Goal: Find specific page/section: Find specific page/section

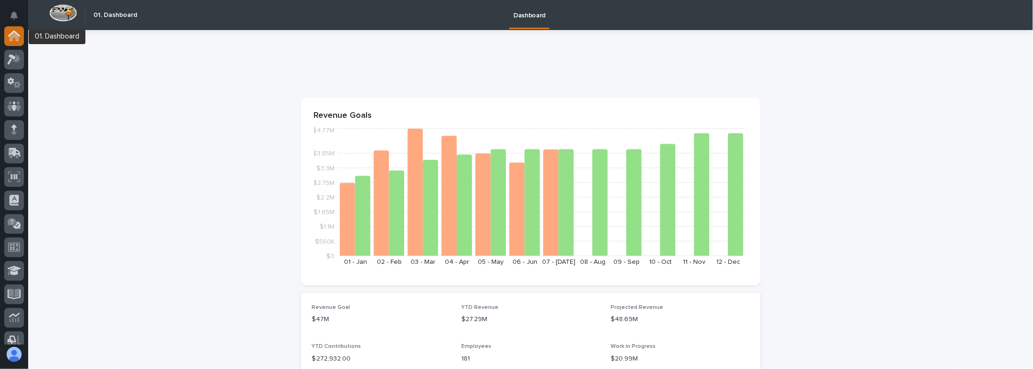
click at [7, 34] on div at bounding box center [14, 36] width 20 height 20
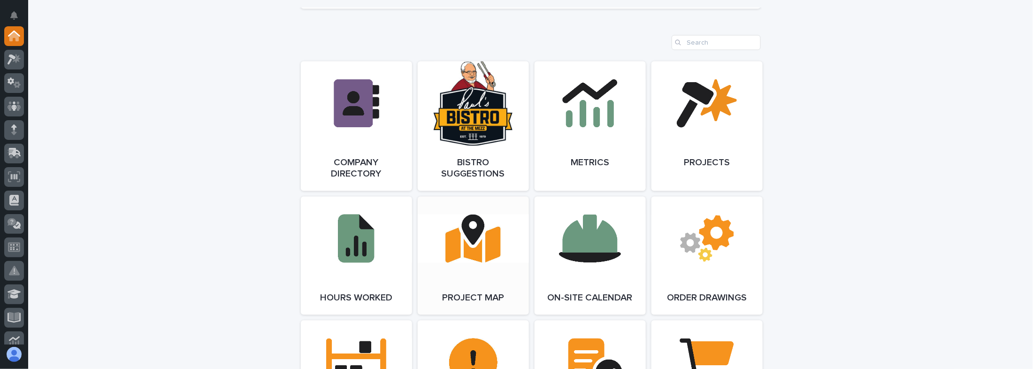
scroll to position [793, 0]
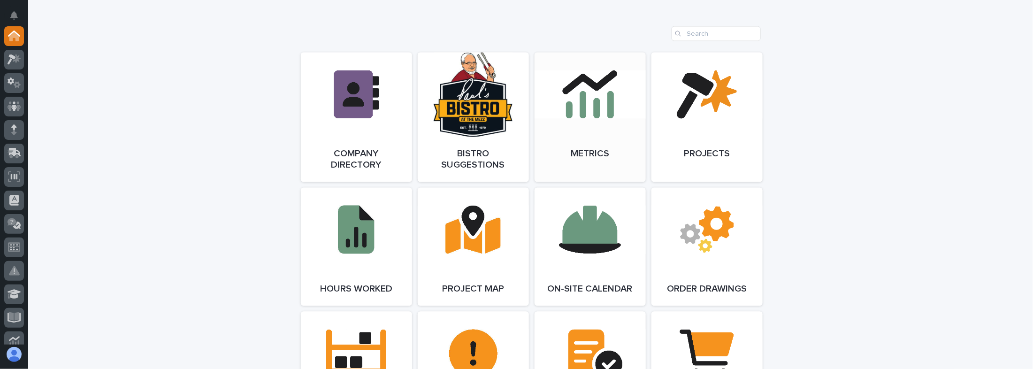
click at [583, 145] on link "Open Link" at bounding box center [590, 118] width 111 height 130
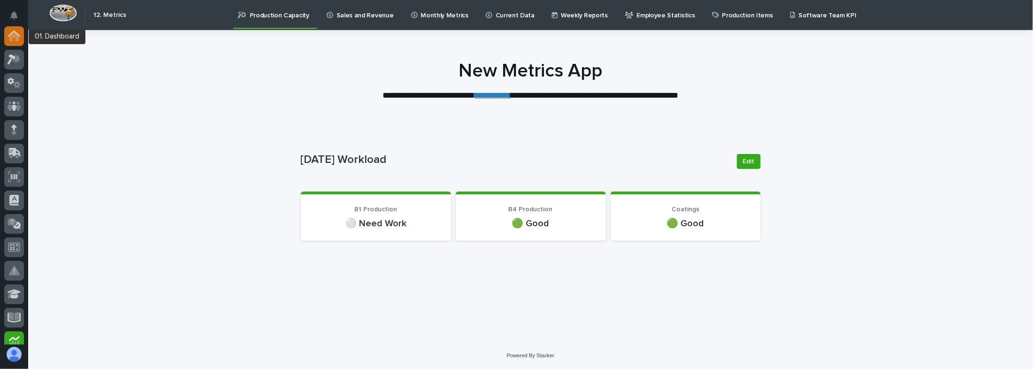
click at [9, 38] on icon at bounding box center [14, 36] width 12 height 11
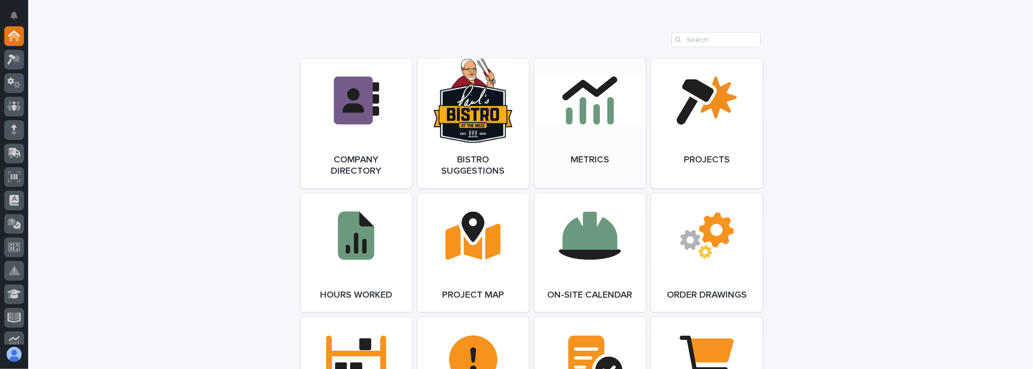
scroll to position [789, 0]
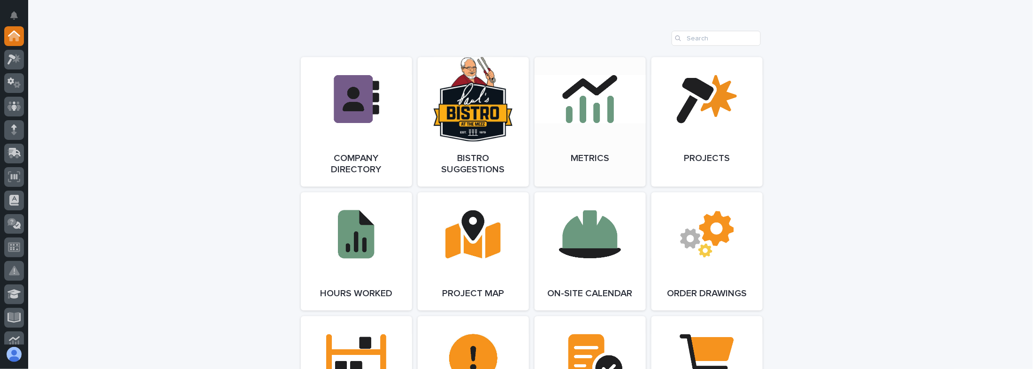
click at [579, 147] on link "Open Link" at bounding box center [590, 122] width 111 height 130
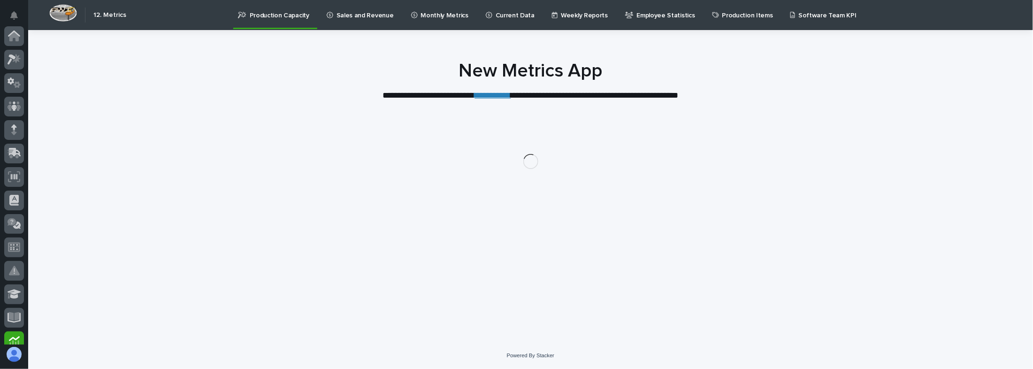
scroll to position [291, 0]
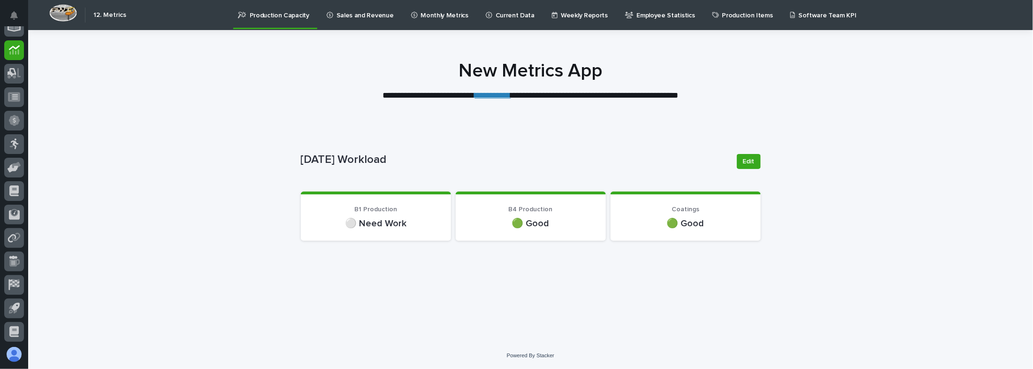
click at [345, 14] on p "Sales and Revenue" at bounding box center [365, 10] width 57 height 20
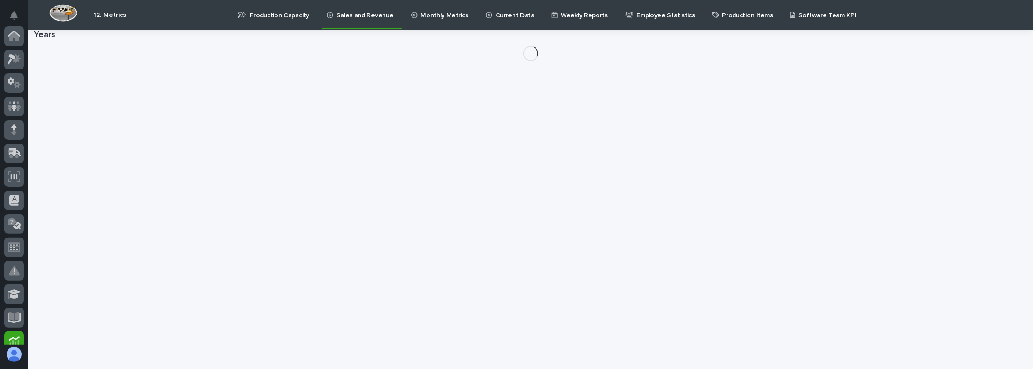
scroll to position [291, 0]
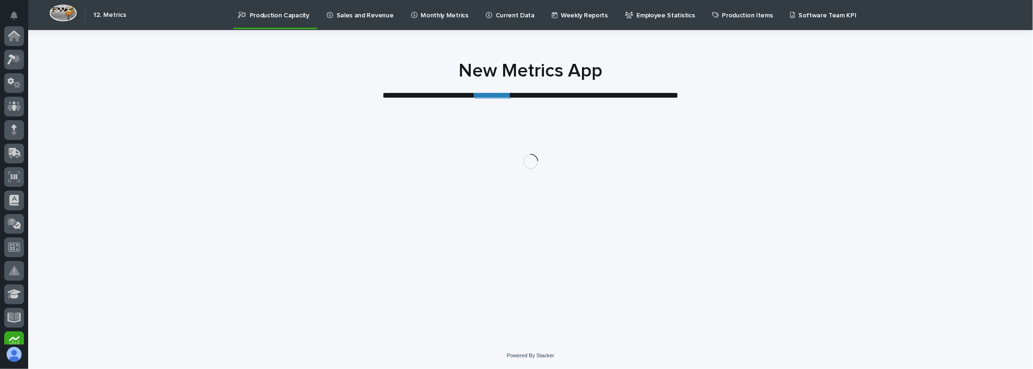
scroll to position [291, 0]
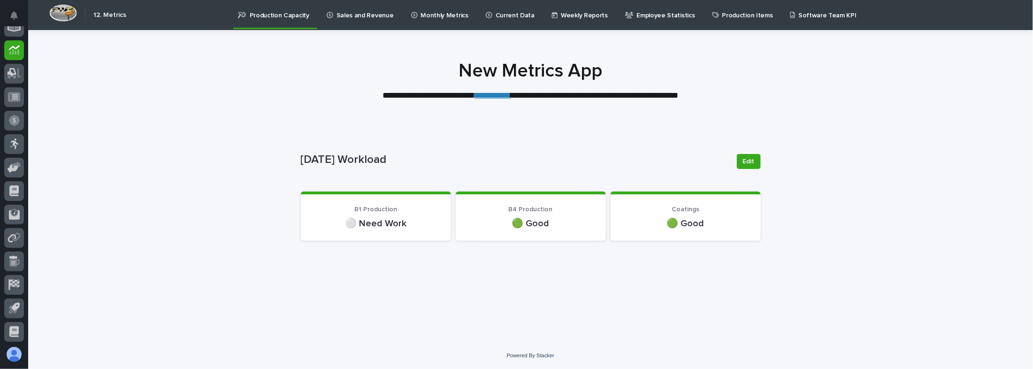
click at [493, 96] on link "**********" at bounding box center [493, 95] width 36 height 8
